Goal: Information Seeking & Learning: Learn about a topic

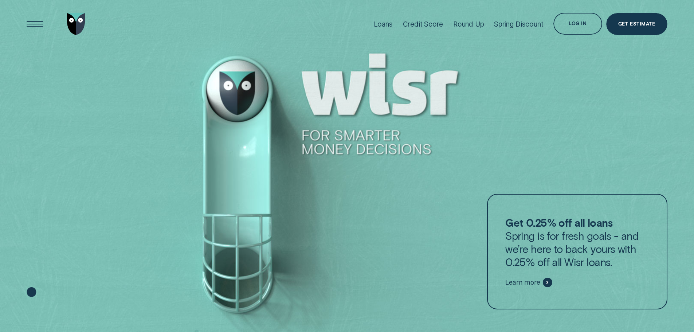
click at [543, 284] on div at bounding box center [548, 283] width 10 height 10
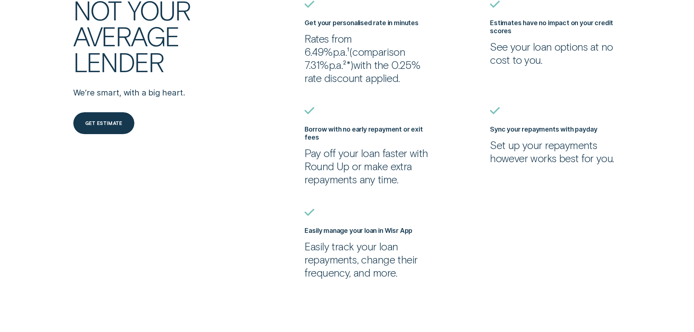
scroll to position [401, 0]
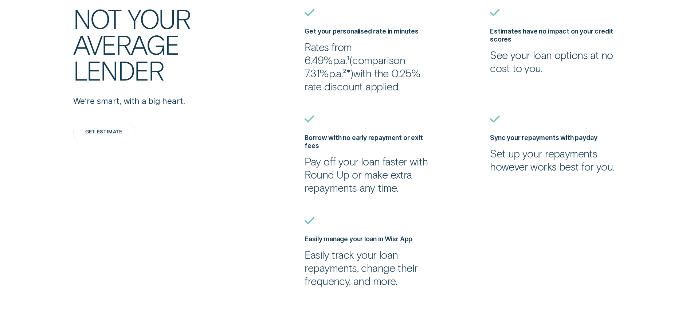
click at [94, 131] on div "Get estimate" at bounding box center [103, 132] width 37 height 4
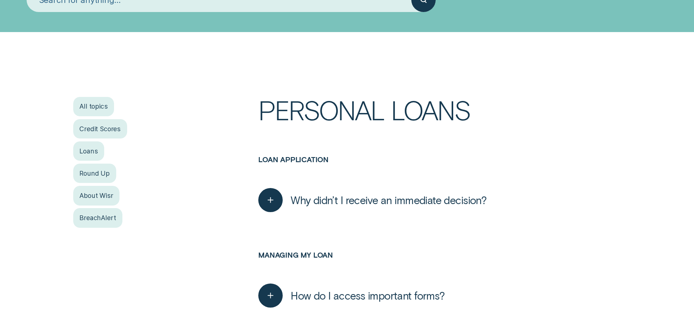
scroll to position [146, 0]
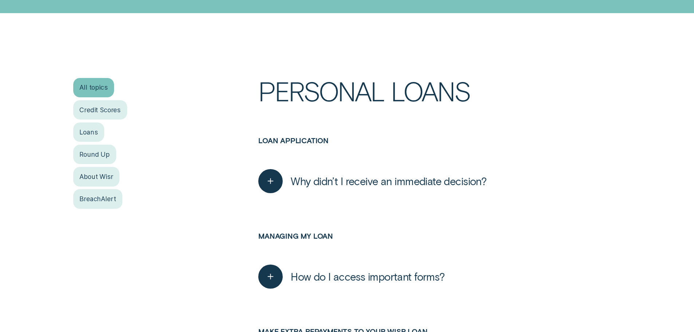
click at [94, 89] on div "All topics" at bounding box center [93, 87] width 41 height 19
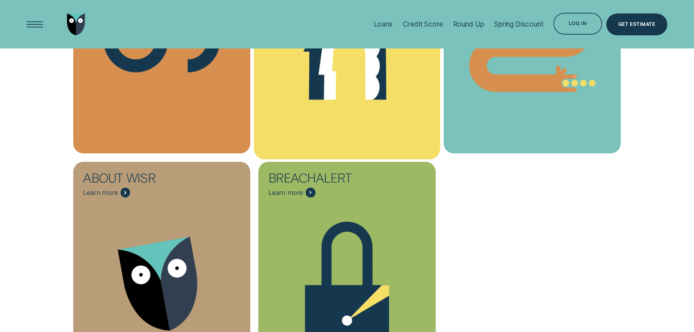
scroll to position [401, 0]
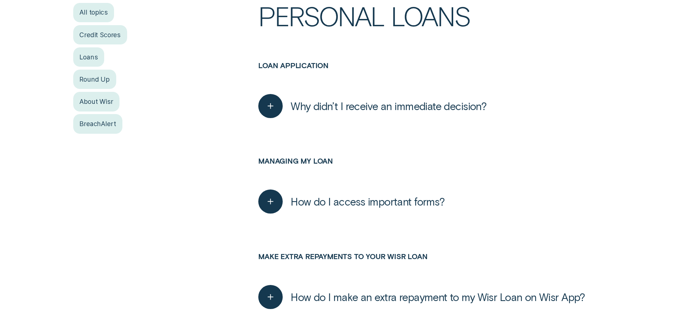
scroll to position [219, 0]
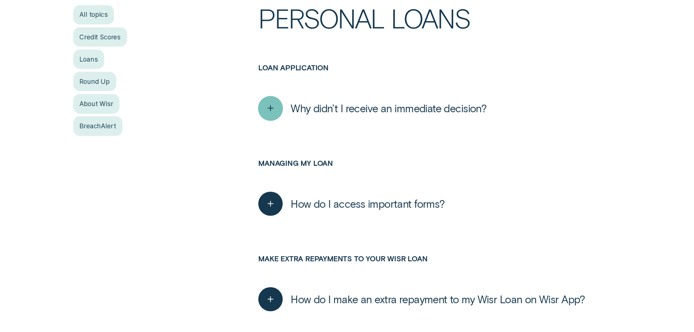
click at [273, 113] on icon "button" at bounding box center [271, 108] width 12 height 11
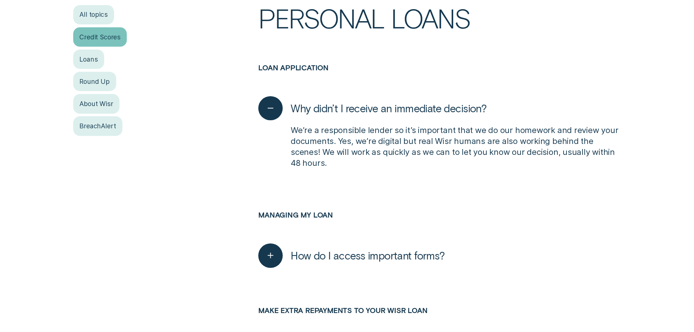
click at [98, 41] on div "Credit Scores" at bounding box center [100, 36] width 54 height 19
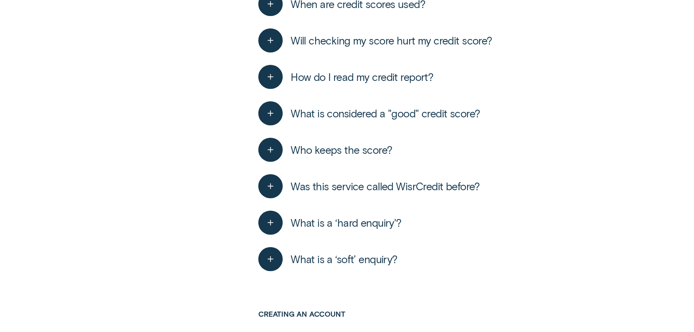
scroll to position [365, 0]
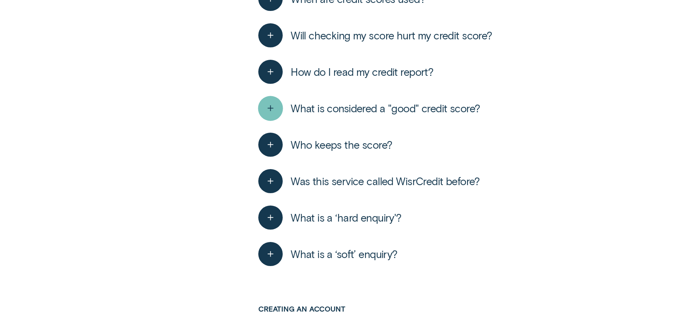
click at [279, 112] on div "button" at bounding box center [270, 108] width 25 height 25
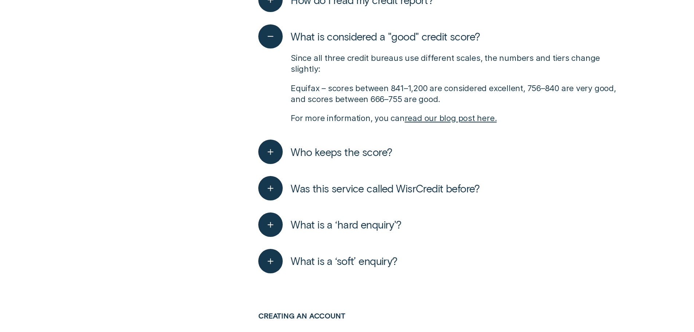
scroll to position [437, 0]
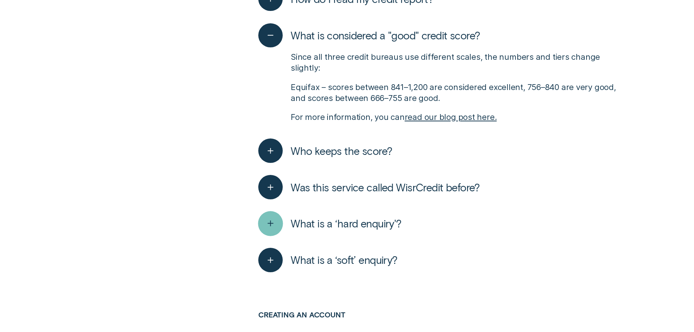
click at [272, 226] on icon "button" at bounding box center [271, 223] width 12 height 11
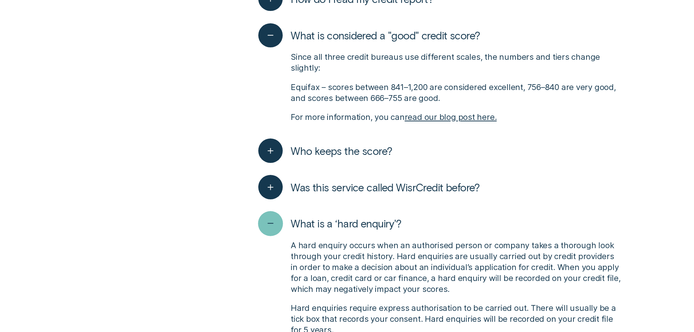
click at [272, 226] on icon "button" at bounding box center [271, 223] width 12 height 11
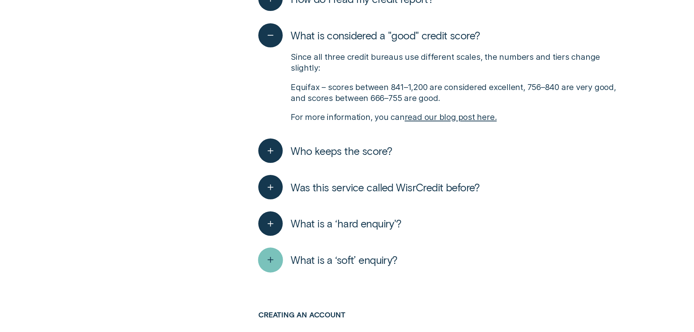
click at [272, 262] on icon "button" at bounding box center [271, 259] width 12 height 11
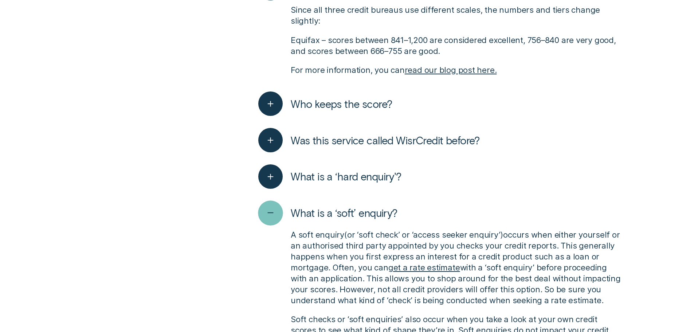
scroll to position [510, 0]
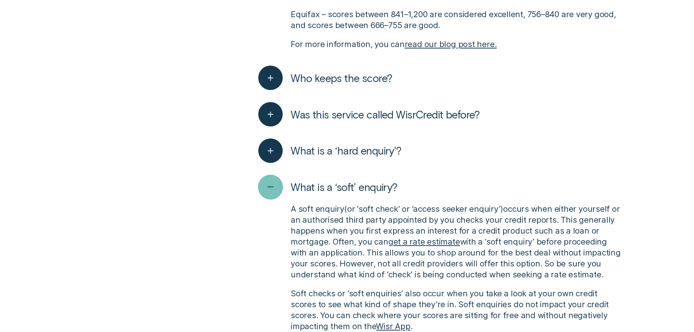
click at [268, 191] on icon "button" at bounding box center [271, 187] width 12 height 11
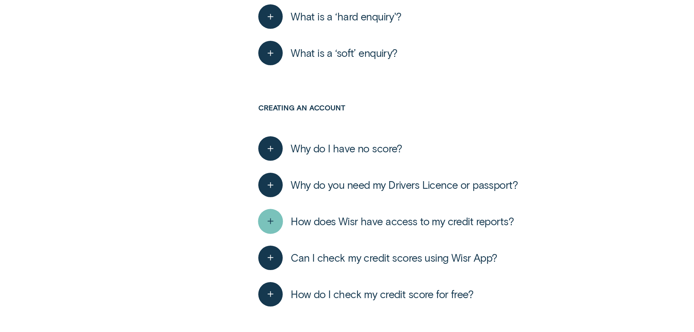
scroll to position [693, 0]
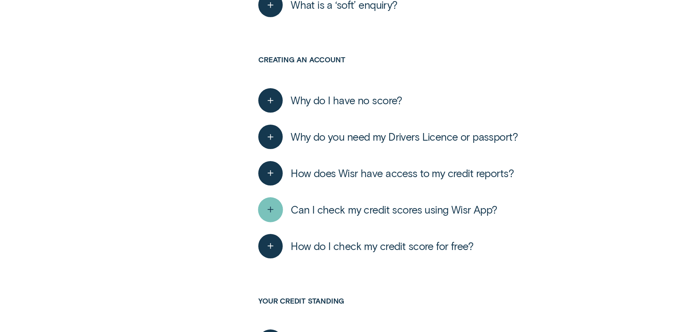
click at [270, 209] on icon "button" at bounding box center [271, 209] width 12 height 11
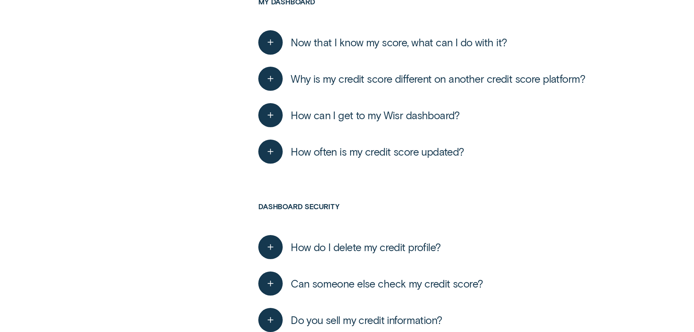
scroll to position [1640, 0]
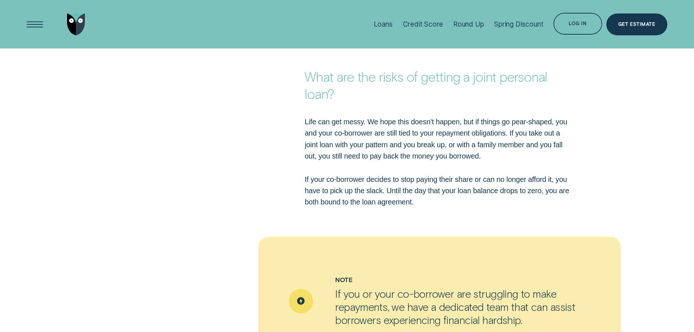
scroll to position [1276, 0]
